Goal: Find specific page/section: Find specific page/section

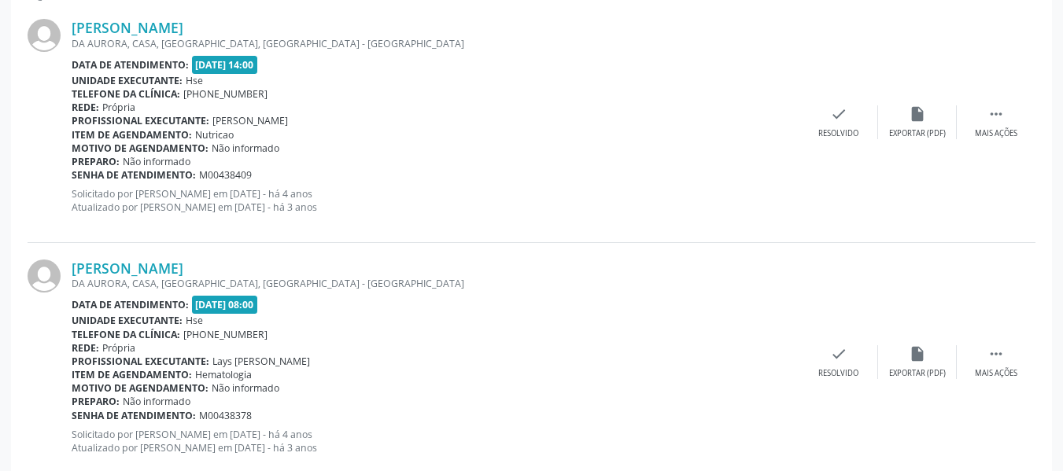
scroll to position [472, 0]
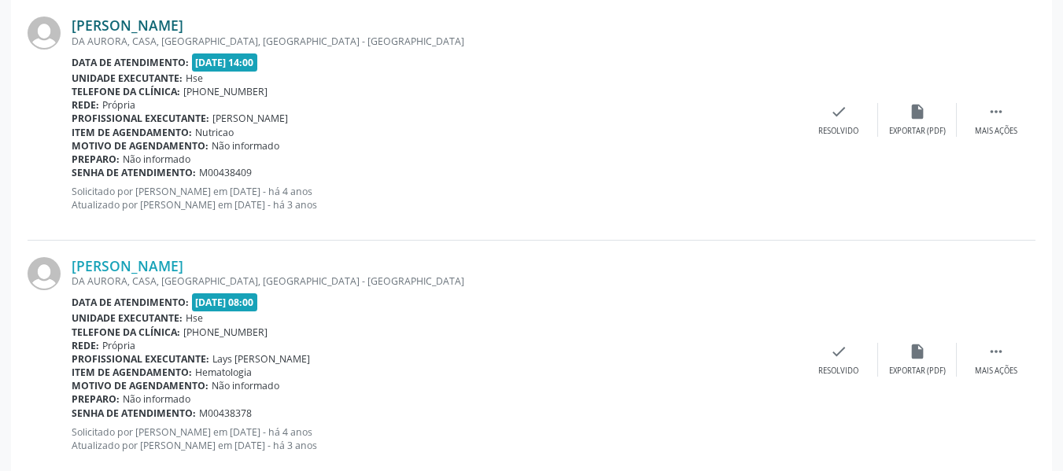
click at [148, 32] on link "[PERSON_NAME]" at bounding box center [128, 25] width 112 height 17
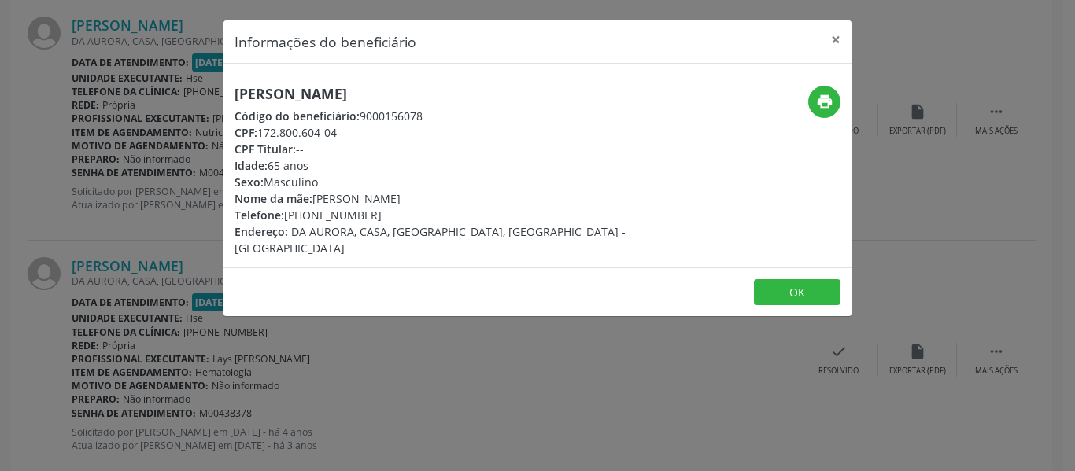
drag, startPoint x: 526, startPoint y: 81, endPoint x: 206, endPoint y: 87, distance: 320.4
click at [184, 80] on div "Informações do beneficiário × [PERSON_NAME] Código do beneficiário: 9000156078 …" at bounding box center [537, 235] width 1075 height 471
copy h5 "[PERSON_NAME]"
click at [841, 34] on button "×" at bounding box center [835, 39] width 31 height 39
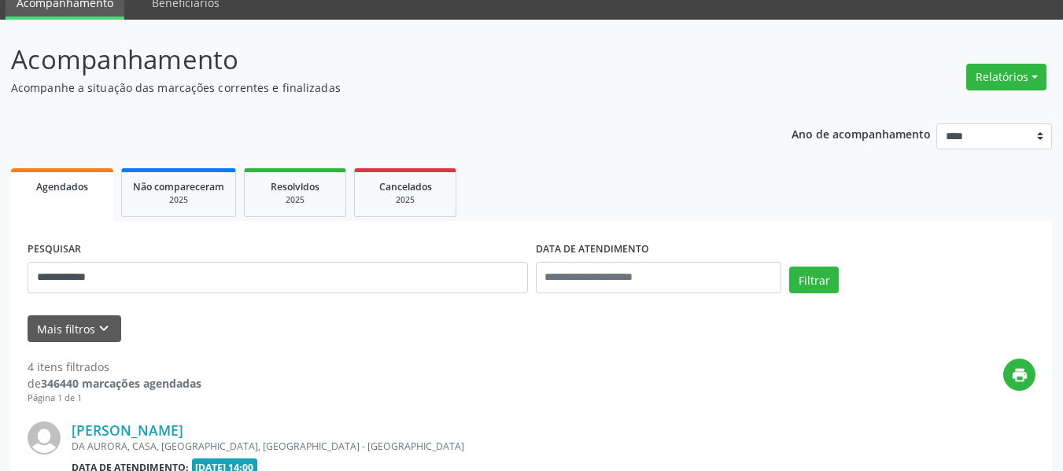
scroll to position [0, 0]
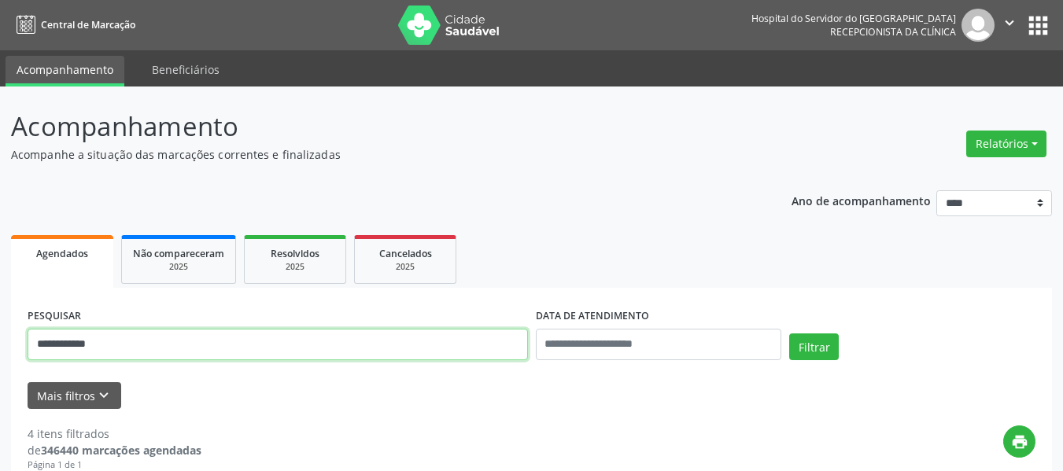
click at [414, 337] on input "**********" at bounding box center [278, 344] width 501 height 31
click at [414, 338] on input "**********" at bounding box center [278, 344] width 501 height 31
click at [789, 334] on button "Filtrar" at bounding box center [814, 347] width 50 height 27
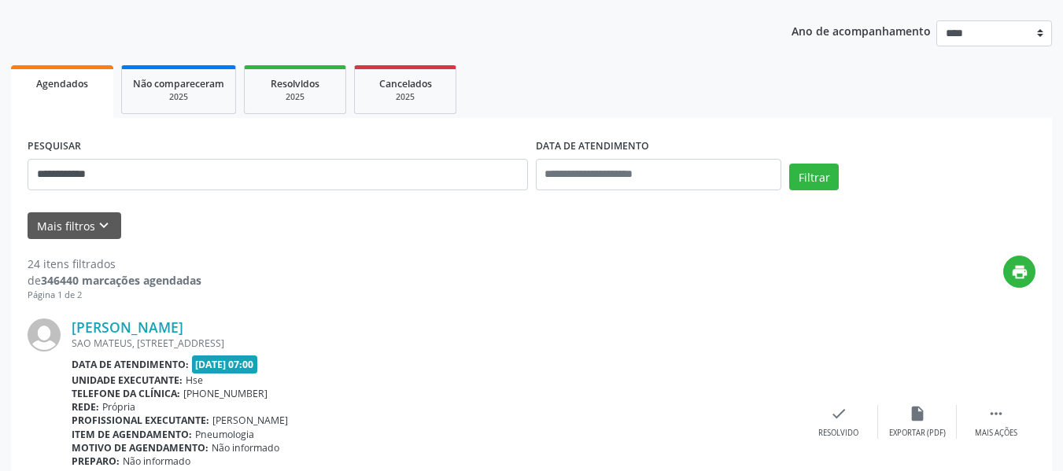
scroll to position [302, 0]
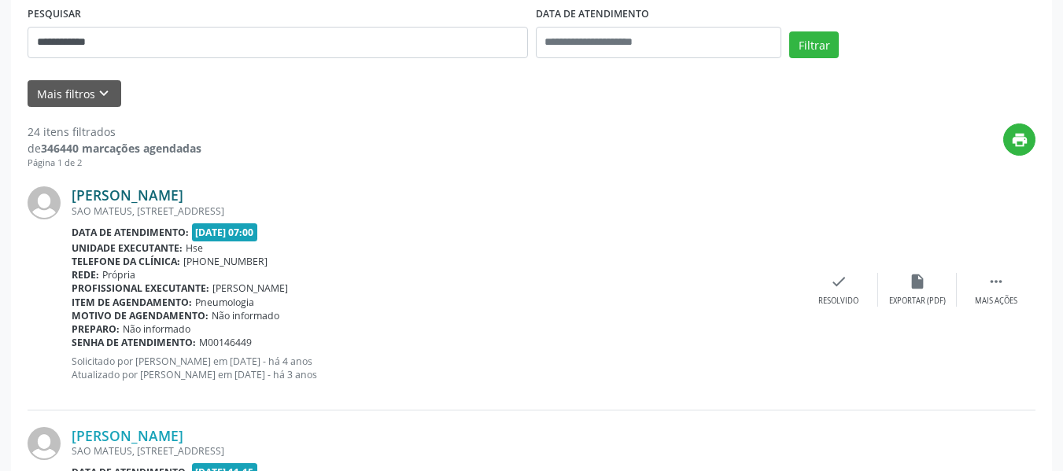
click at [183, 200] on link "[PERSON_NAME]" at bounding box center [128, 195] width 112 height 17
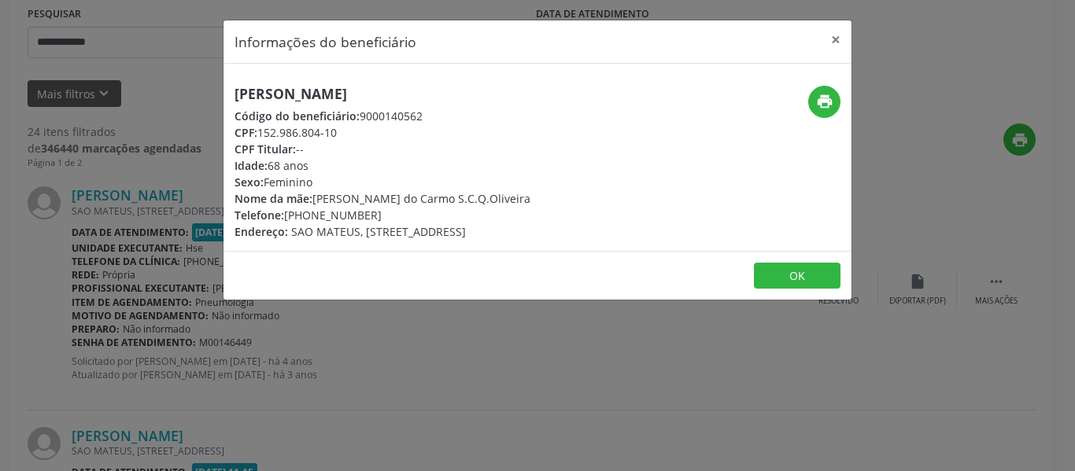
drag, startPoint x: 570, startPoint y: 85, endPoint x: 211, endPoint y: 94, distance: 359.0
click at [211, 94] on div "Informações do beneficiário × Ignacia de [PERSON_NAME] Código do beneficiário: …" at bounding box center [537, 235] width 1075 height 471
copy h5 "[PERSON_NAME]"
click at [804, 102] on div "print" at bounding box center [746, 102] width 187 height 32
click at [820, 102] on icon "print" at bounding box center [824, 101] width 17 height 17
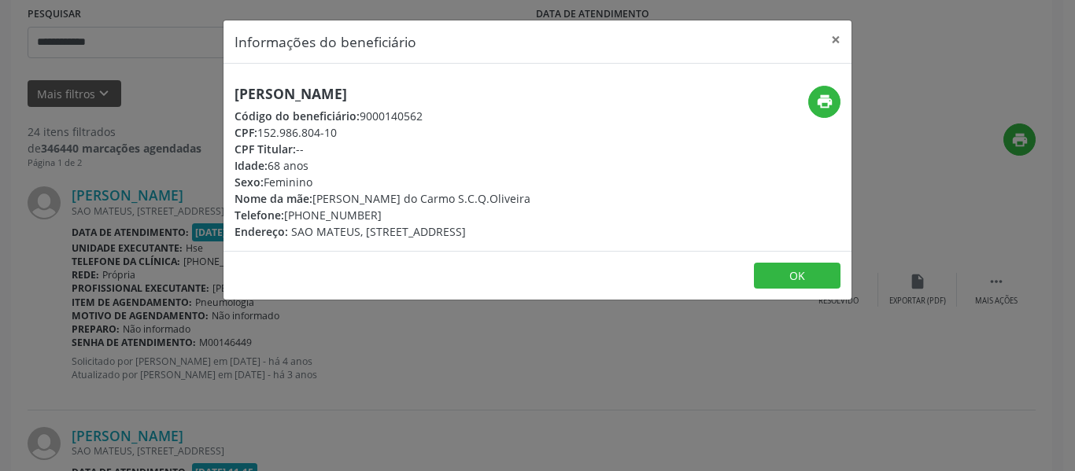
drag, startPoint x: 373, startPoint y: 218, endPoint x: 308, endPoint y: 219, distance: 64.5
click at [308, 219] on div "Telefone: [PHONE_NUMBER]" at bounding box center [383, 215] width 296 height 17
copy div "97121-9588"
click at [833, 52] on button "×" at bounding box center [835, 39] width 31 height 39
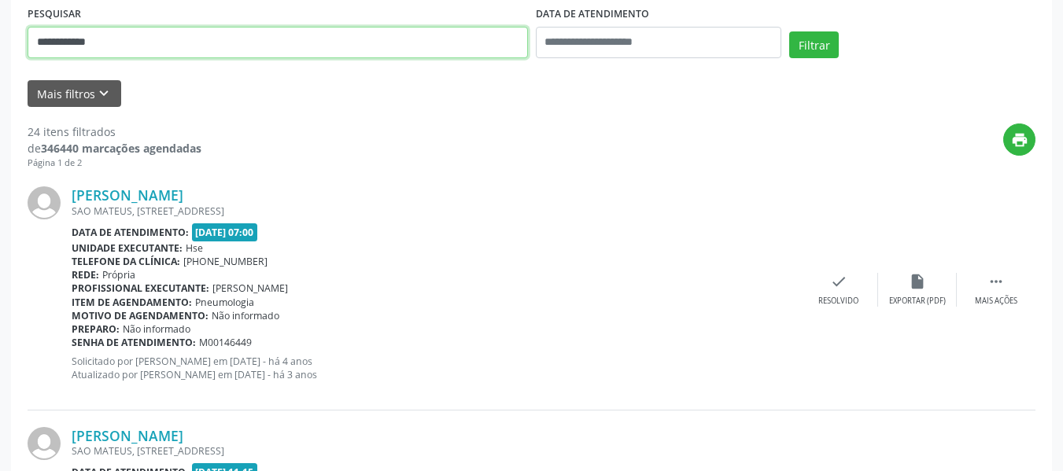
paste input "text"
type input "**********"
click at [789, 31] on button "Filtrar" at bounding box center [814, 44] width 50 height 27
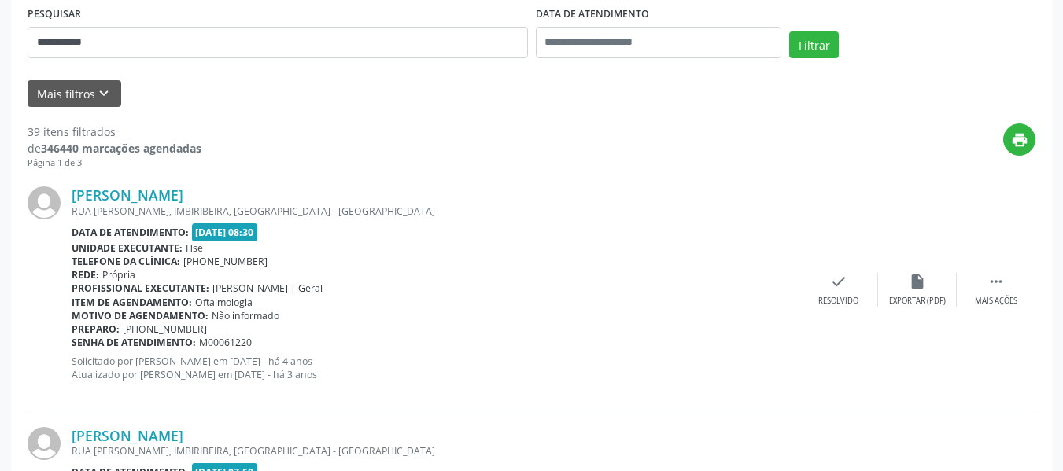
click at [184, 186] on div "[PERSON_NAME] [GEOGRAPHIC_DATA][PERSON_NAME], [GEOGRAPHIC_DATA], [GEOGRAPHIC_DA…" at bounding box center [532, 290] width 1008 height 240
click at [183, 187] on link "[PERSON_NAME]" at bounding box center [128, 195] width 112 height 17
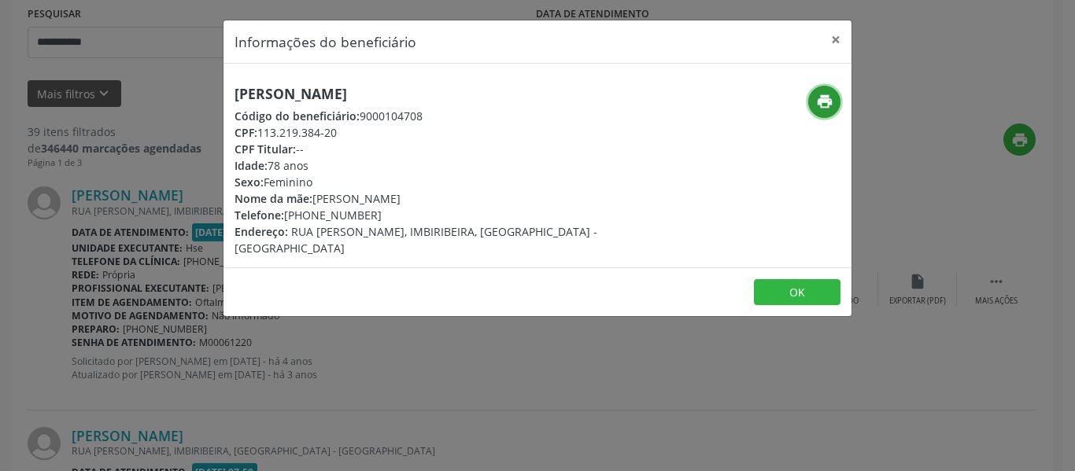
click at [833, 104] on button "print" at bounding box center [824, 102] width 32 height 32
